Goal: Task Accomplishment & Management: Manage account settings

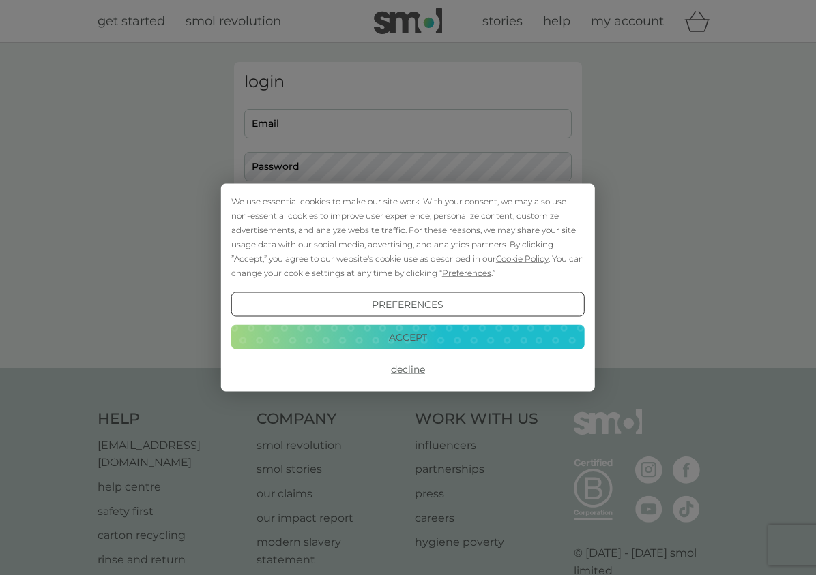
click at [423, 370] on button "Decline" at bounding box center [407, 369] width 353 height 25
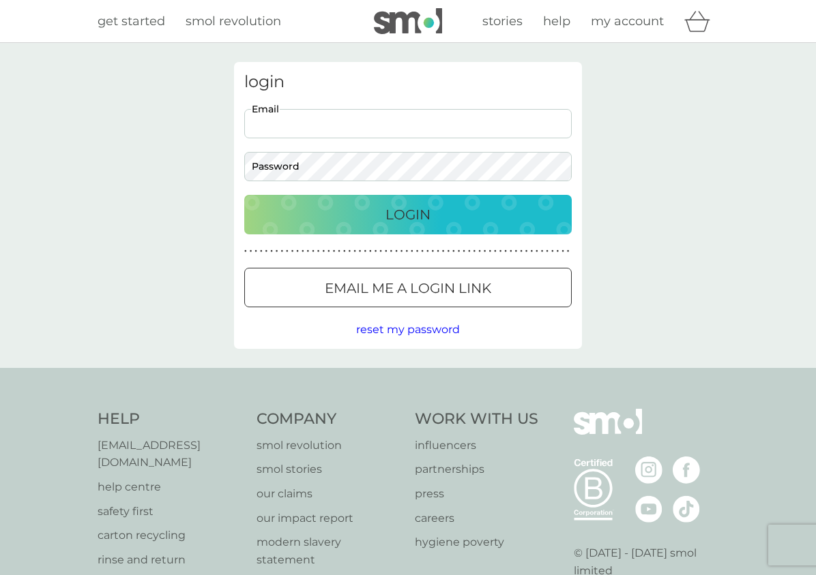
click at [351, 124] on input "Email" at bounding box center [407, 123] width 327 height 29
type input "carolineduncan@hotmail.com"
click at [383, 293] on div "Email me a login link" at bounding box center [408, 289] width 326 height 22
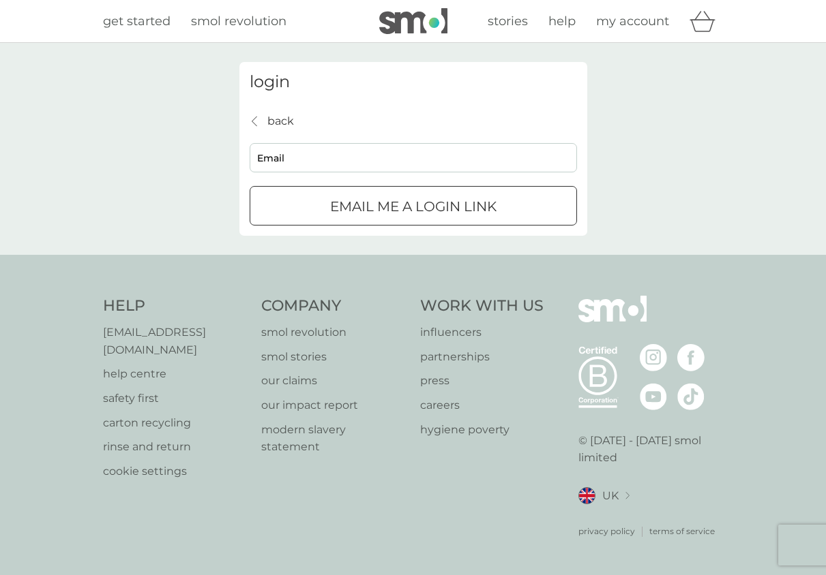
click at [332, 145] on input "Email" at bounding box center [413, 157] width 327 height 29
type input "carolineduncan@hotmail.com"
click at [360, 207] on p "Email me a login link" at bounding box center [413, 207] width 166 height 22
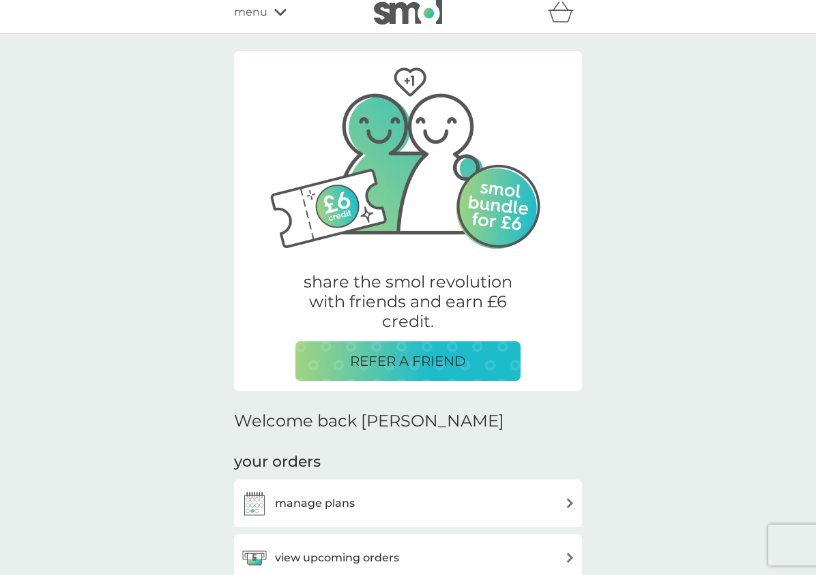
scroll to position [104, 0]
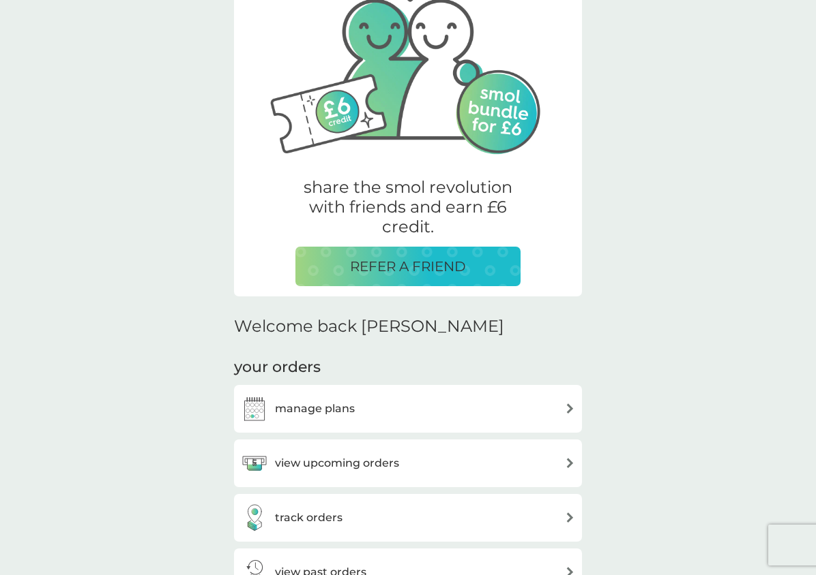
click at [359, 413] on div "manage plans" at bounding box center [408, 408] width 334 height 27
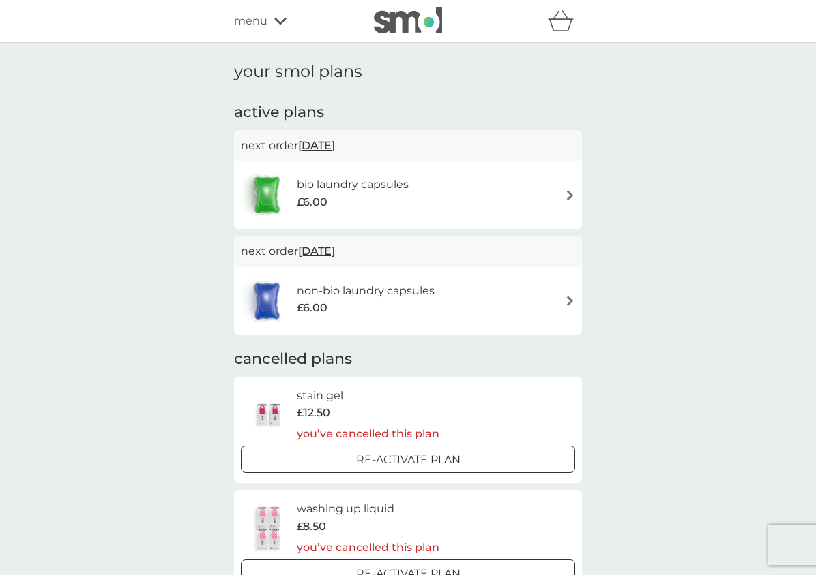
click at [553, 197] on div "bio laundry capsules £6.00" at bounding box center [408, 195] width 334 height 48
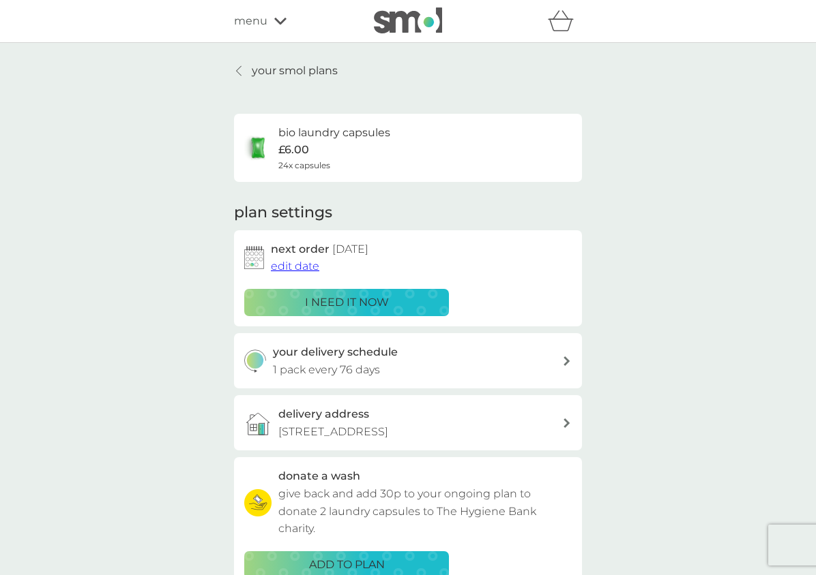
click at [241, 72] on div at bounding box center [240, 70] width 10 height 11
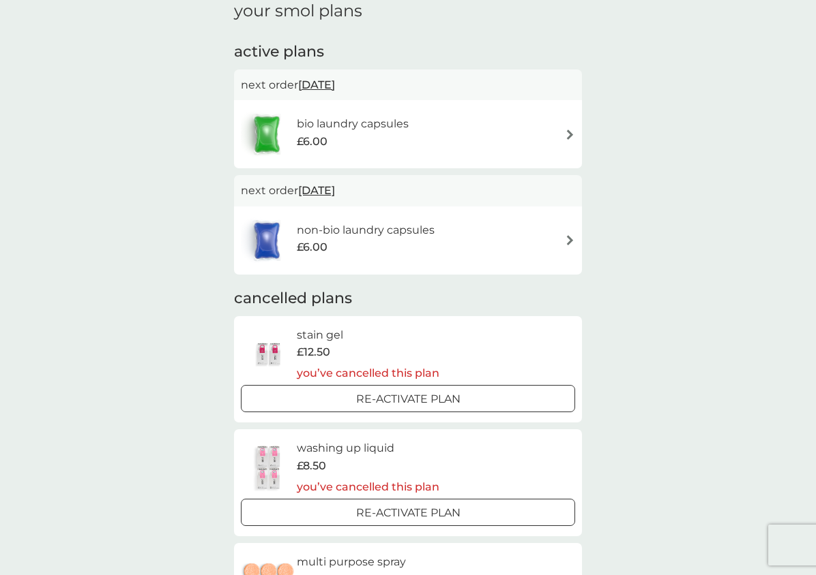
scroll to position [57, 0]
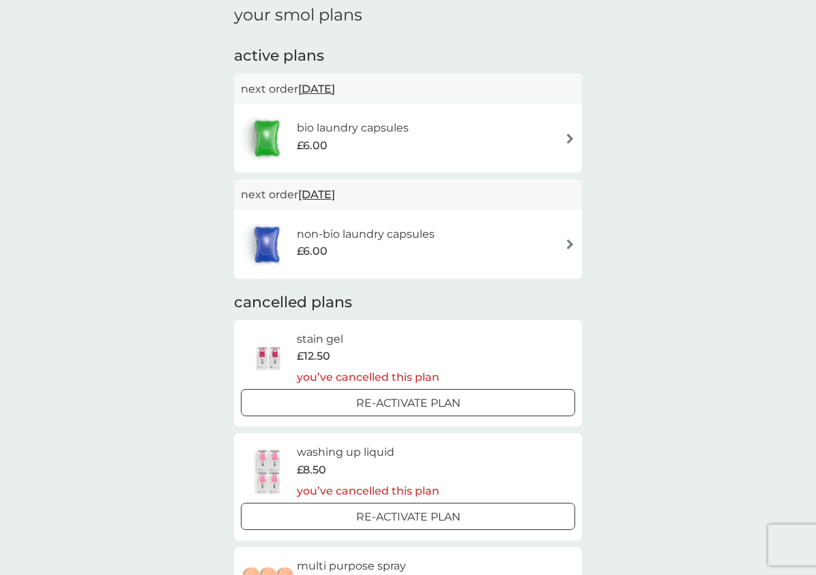
click at [399, 133] on h6 "bio laundry capsules" at bounding box center [353, 128] width 112 height 18
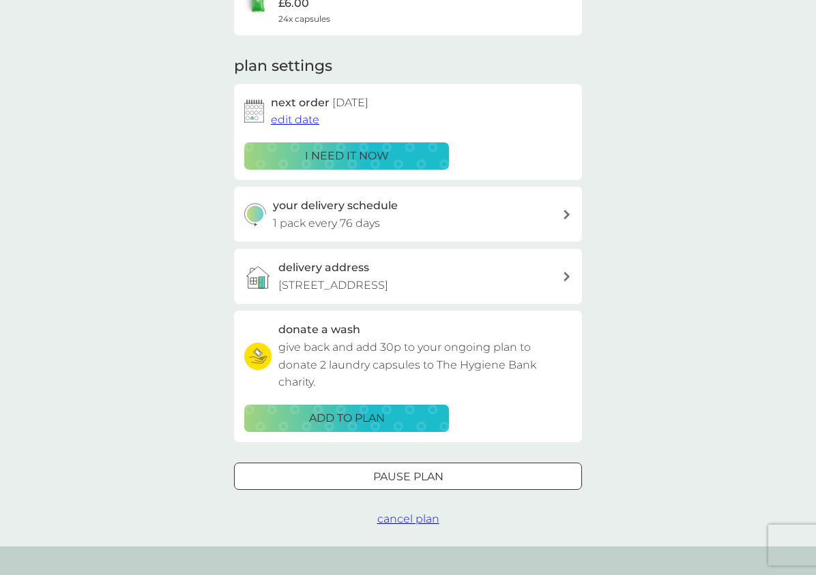
scroll to position [149, 0]
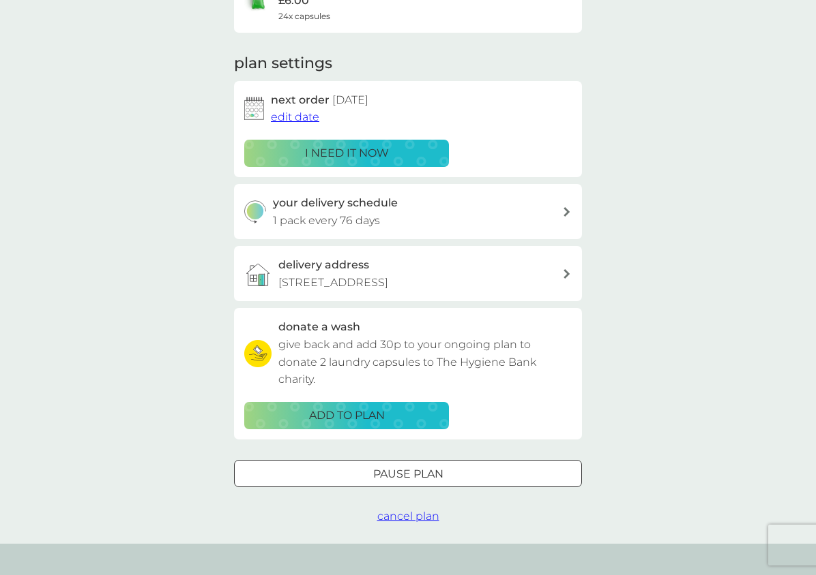
click at [467, 479] on div "Pause plan" at bounding box center [408, 475] width 346 height 18
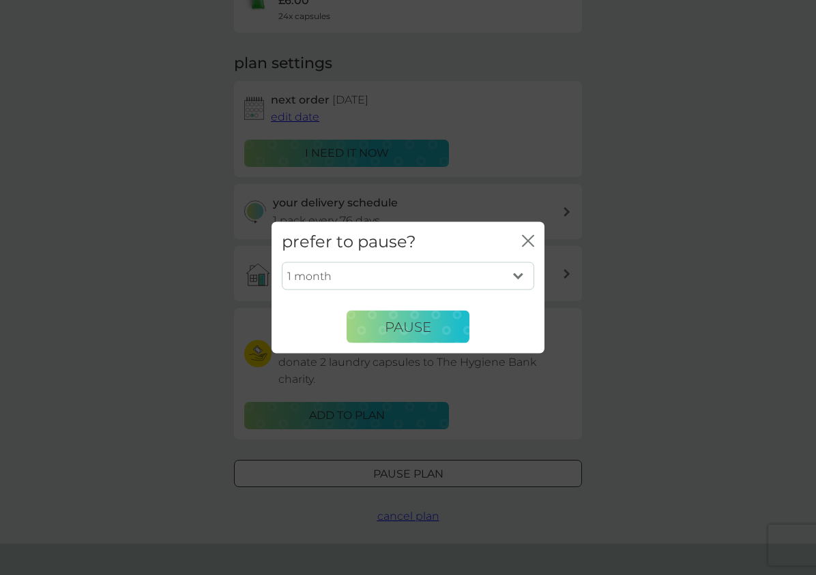
click at [468, 277] on select "1 month 2 months 3 months 4 months 5 months 6 months" at bounding box center [408, 276] width 252 height 29
select select "6"
click at [282, 262] on select "1 month 2 months 3 months 4 months 5 months 6 months" at bounding box center [408, 276] width 252 height 29
click at [385, 333] on span "Pause" at bounding box center [408, 326] width 46 height 16
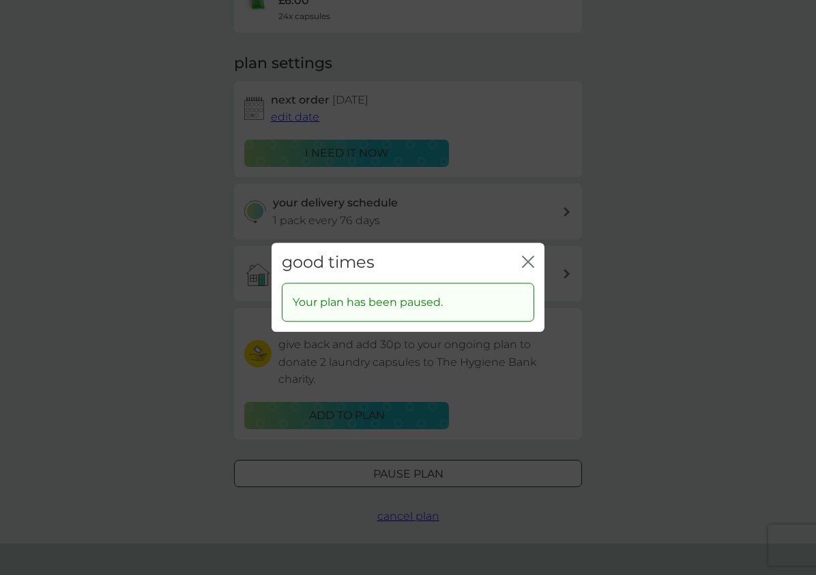
click at [530, 260] on icon "close" at bounding box center [528, 262] width 12 height 12
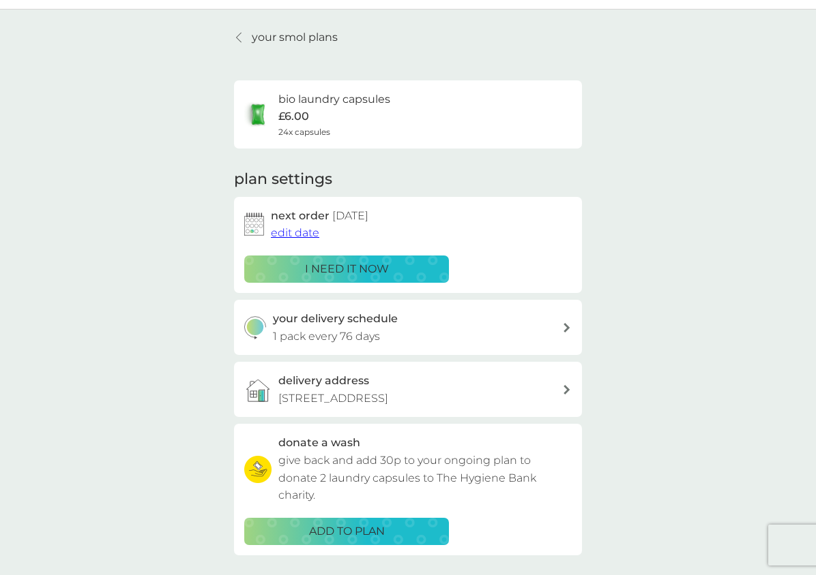
scroll to position [1, 0]
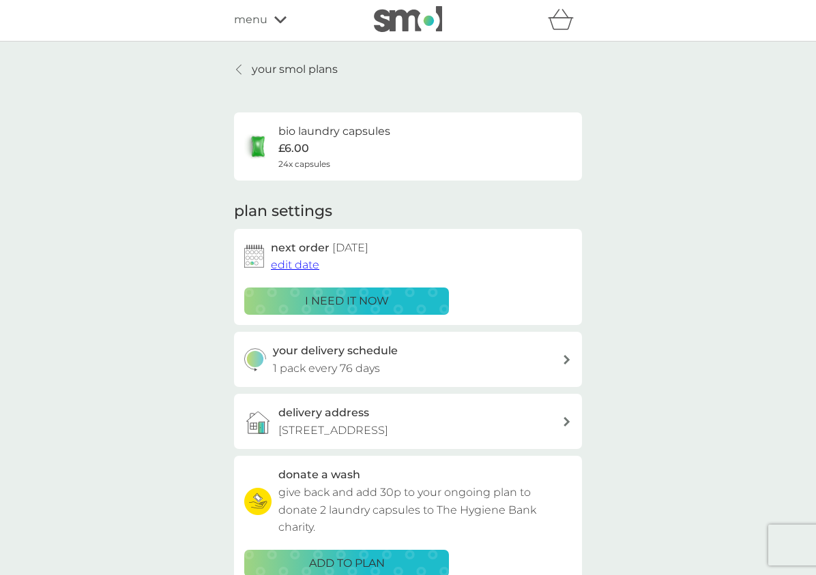
click at [241, 72] on div at bounding box center [240, 69] width 10 height 11
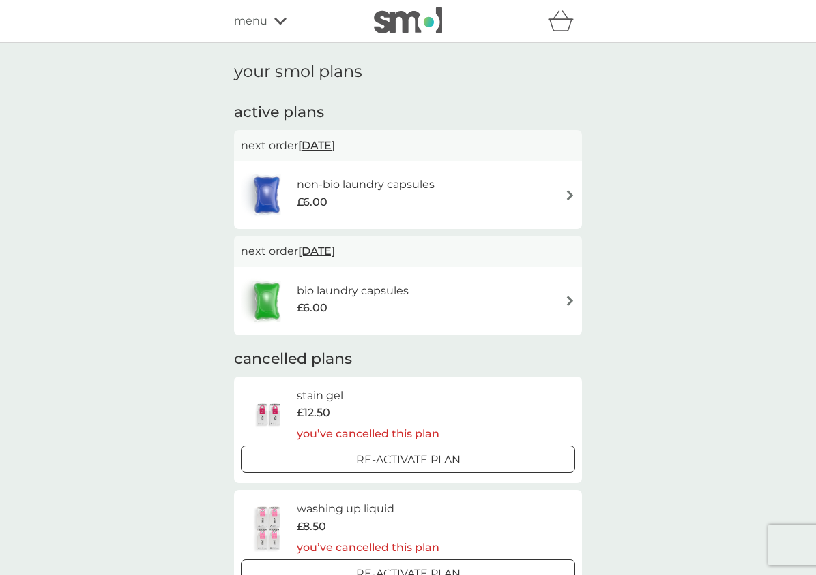
click at [362, 183] on h6 "non-bio laundry capsules" at bounding box center [366, 185] width 138 height 18
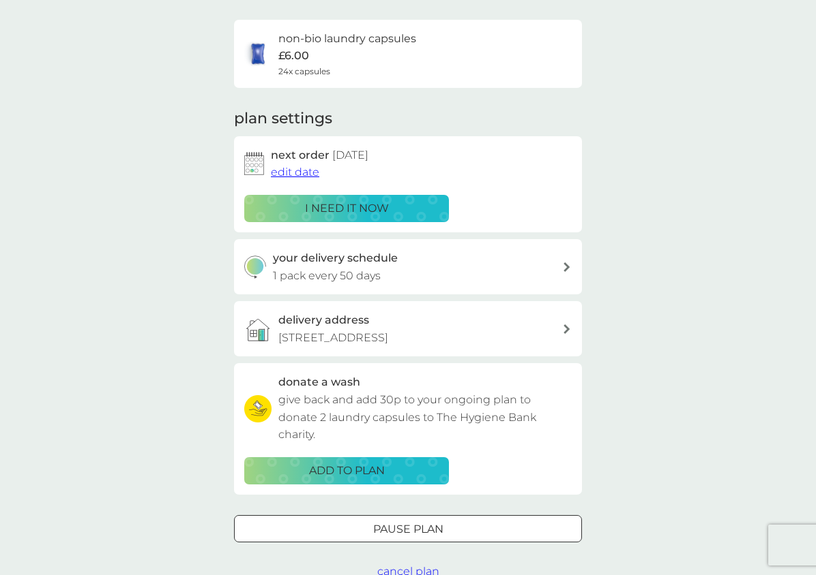
scroll to position [95, 0]
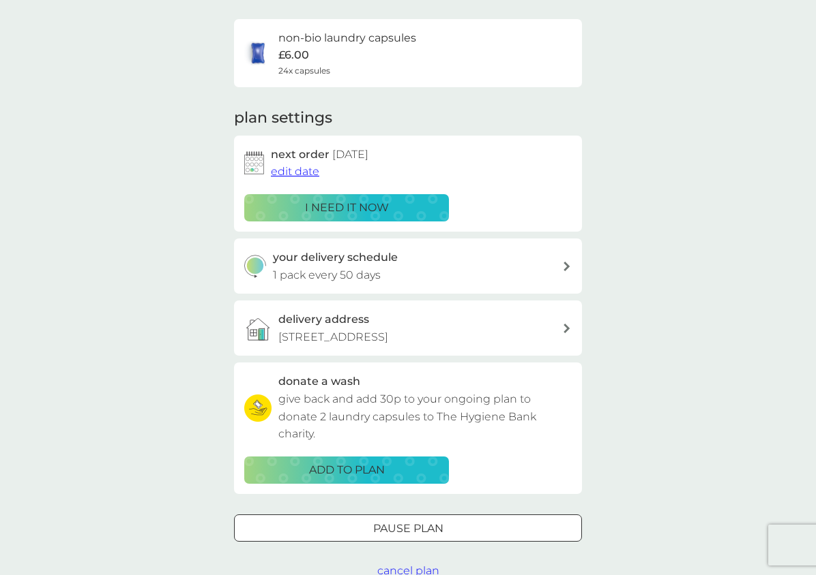
click at [376, 537] on button "Pause plan" at bounding box center [408, 528] width 348 height 27
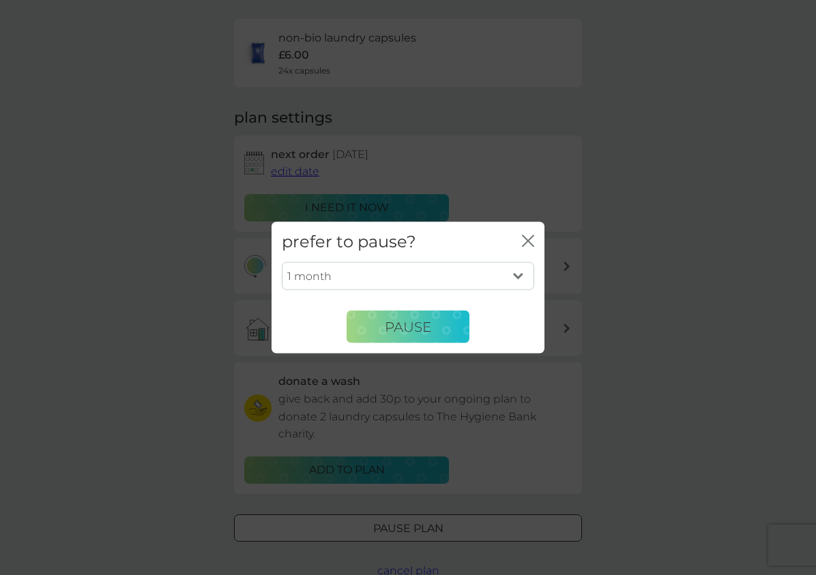
click at [419, 276] on select "1 month 2 months 3 months 4 months 5 months 6 months" at bounding box center [408, 276] width 252 height 29
select select "6"
click at [282, 262] on select "1 month 2 months 3 months 4 months 5 months 6 months" at bounding box center [408, 276] width 252 height 29
click at [376, 330] on button "Pause" at bounding box center [407, 327] width 123 height 33
